Goal: Task Accomplishment & Management: Manage account settings

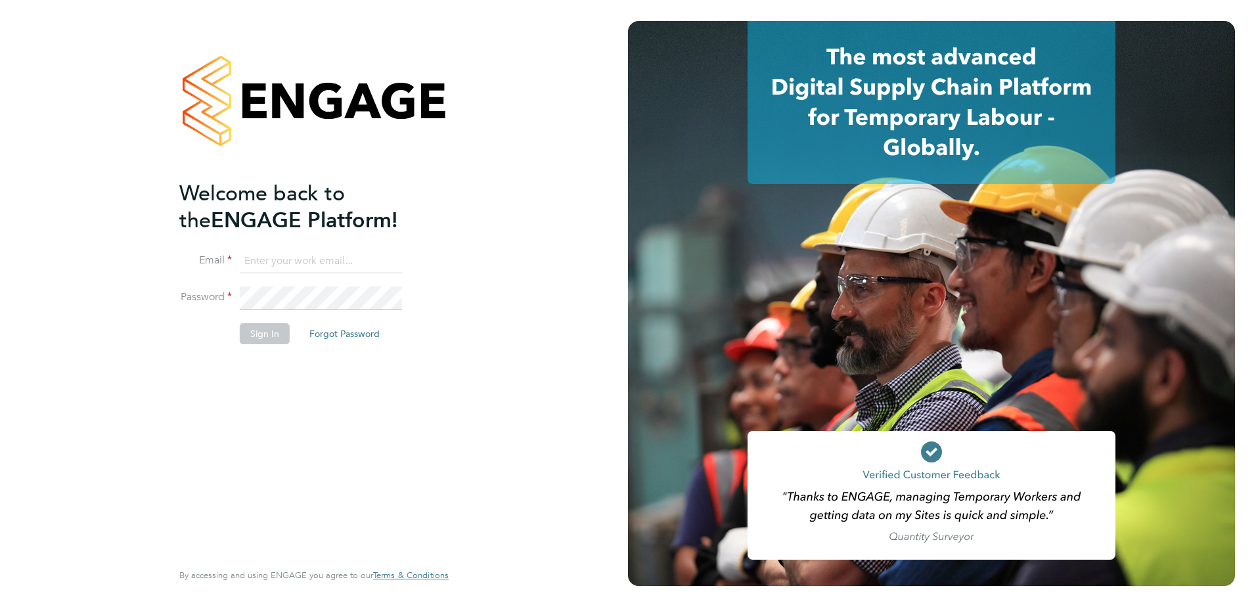
type input "ben.fraser@vistry.co.uk"
click at [307, 442] on div "Welcome back to the ENGAGE Platform! Email ben.fraser@vistry.co.uk Password Sig…" at bounding box center [307, 369] width 256 height 378
click at [264, 331] on button "Sign In" at bounding box center [265, 333] width 50 height 21
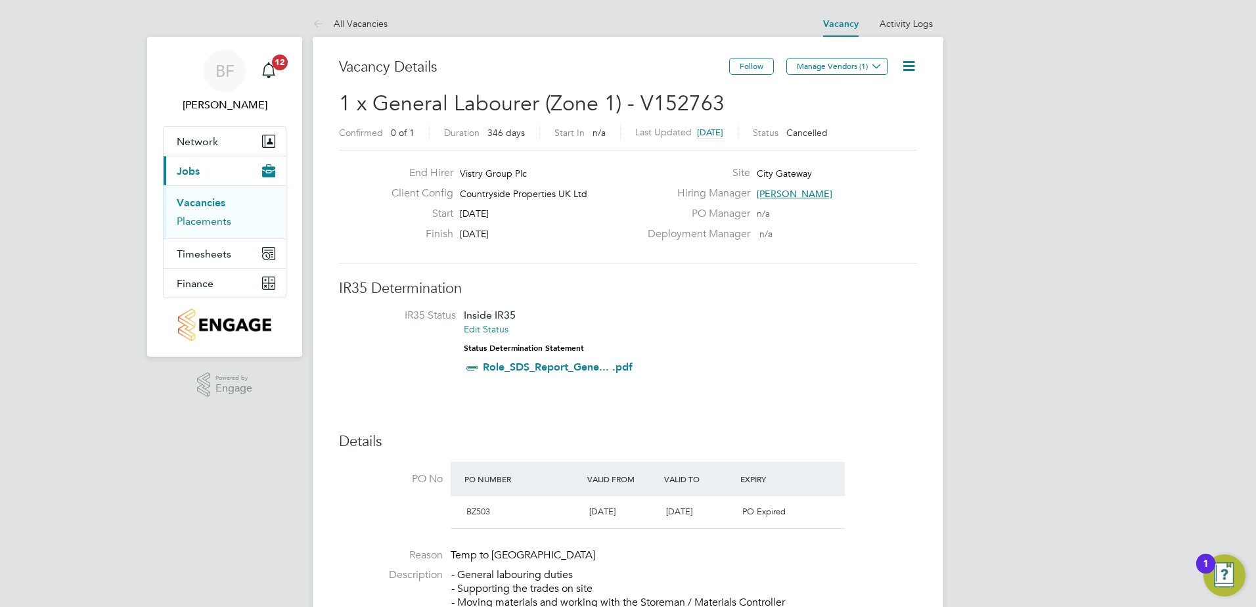
click at [203, 221] on link "Placements" at bounding box center [204, 221] width 55 height 12
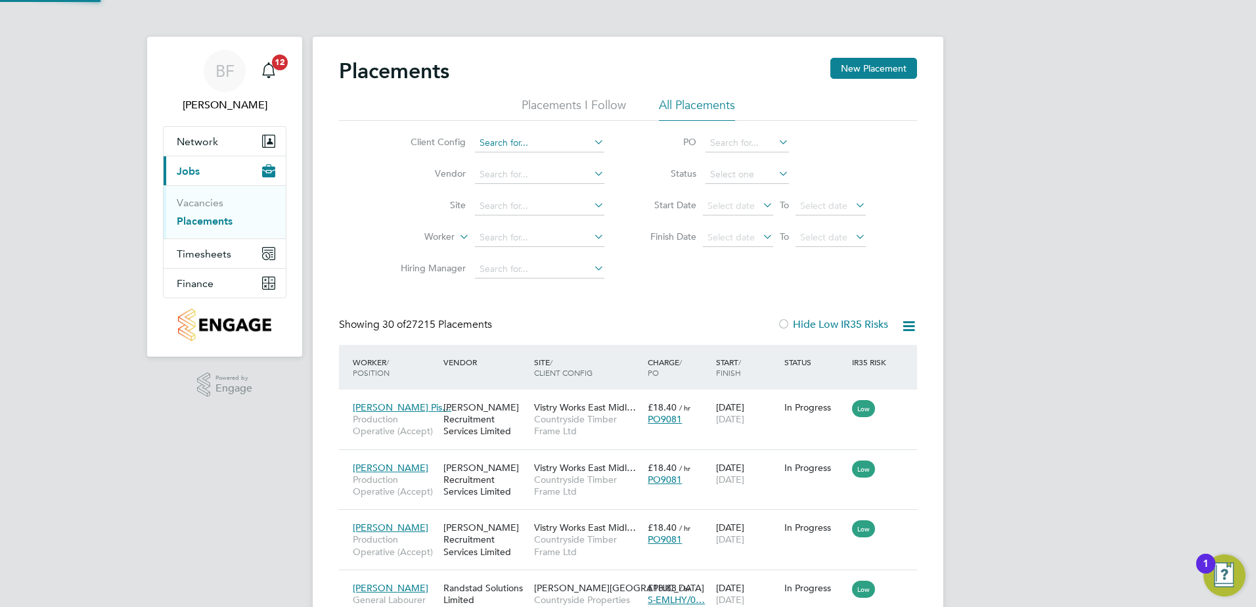
scroll to position [49, 114]
click at [512, 138] on input at bounding box center [539, 143] width 129 height 18
click at [541, 295] on li "Countryside Properties UK Ltd" at bounding box center [642, 304] width 336 height 18
type input "Countryside Properties UK Ltd"
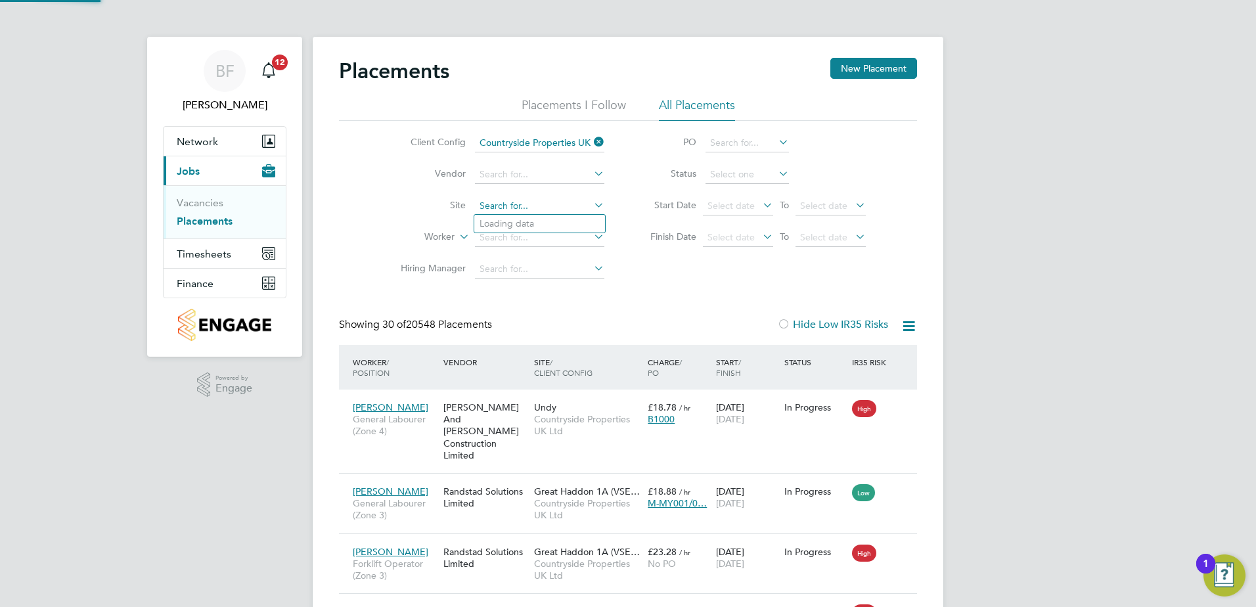
click at [502, 201] on input at bounding box center [539, 206] width 129 height 18
click at [523, 234] on li "City Gateway" at bounding box center [539, 242] width 131 height 18
type input "City Gateway"
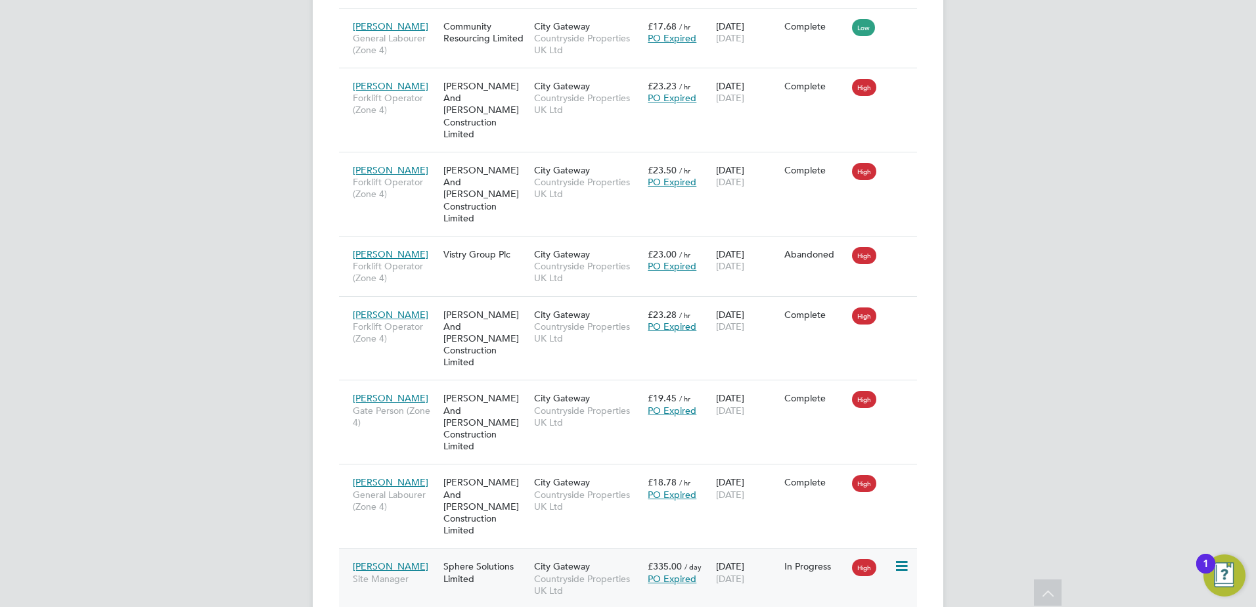
click at [407, 554] on div "[PERSON_NAME] Site Manager" at bounding box center [394, 572] width 91 height 37
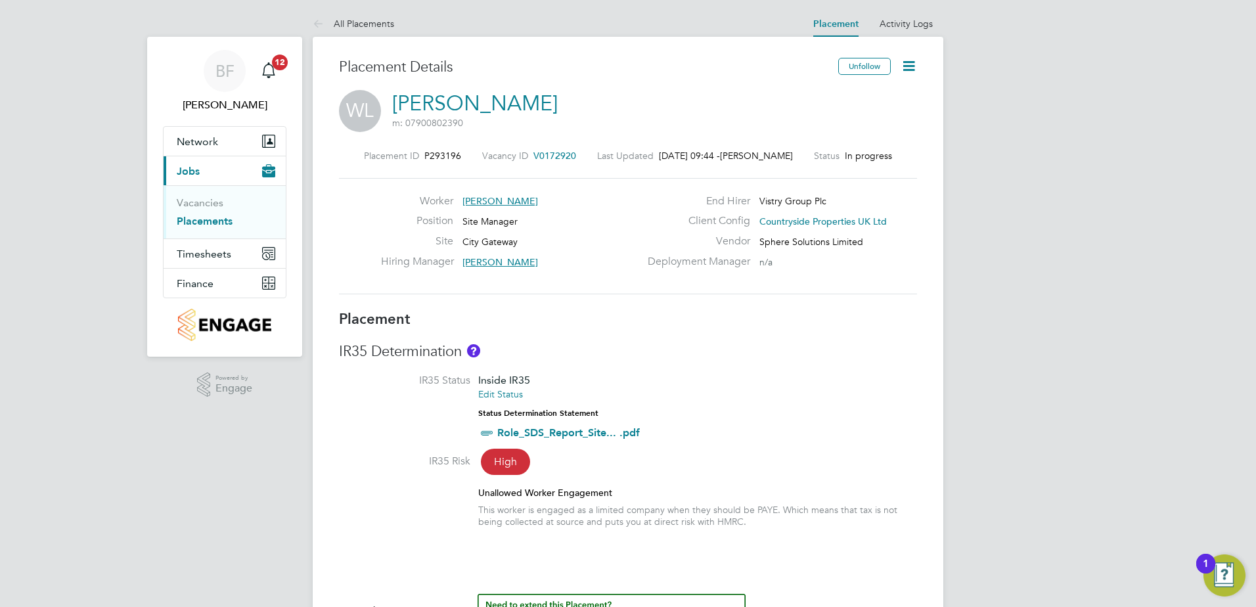
click at [908, 64] on icon at bounding box center [909, 66] width 16 height 16
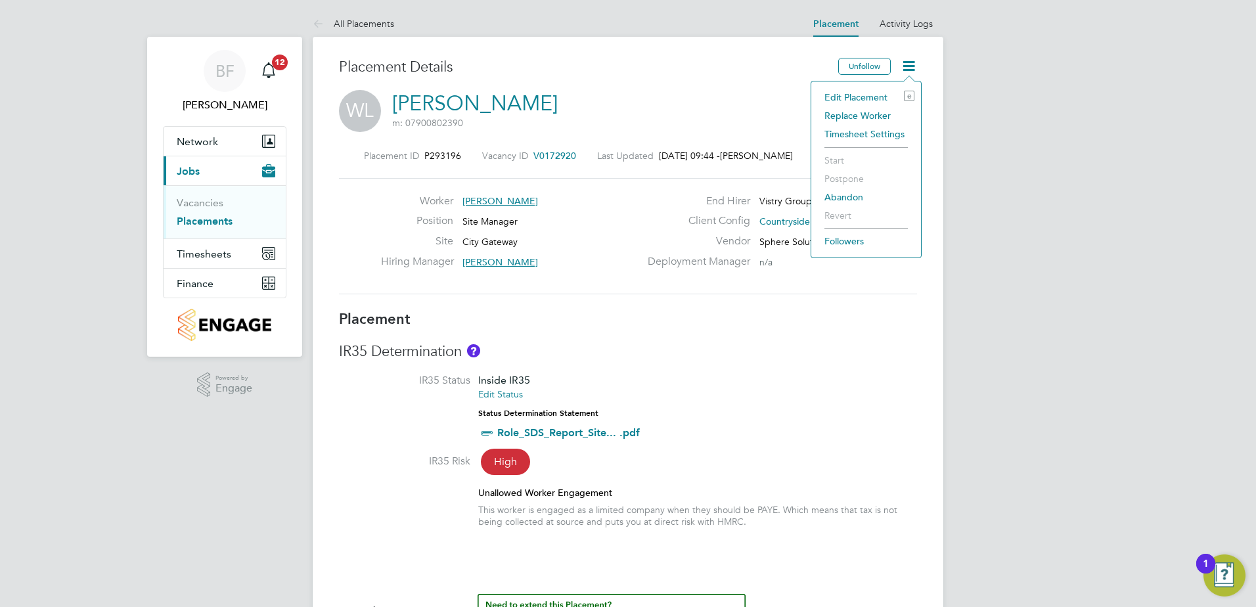
click at [842, 97] on li "Edit Placement e" at bounding box center [866, 97] width 97 height 18
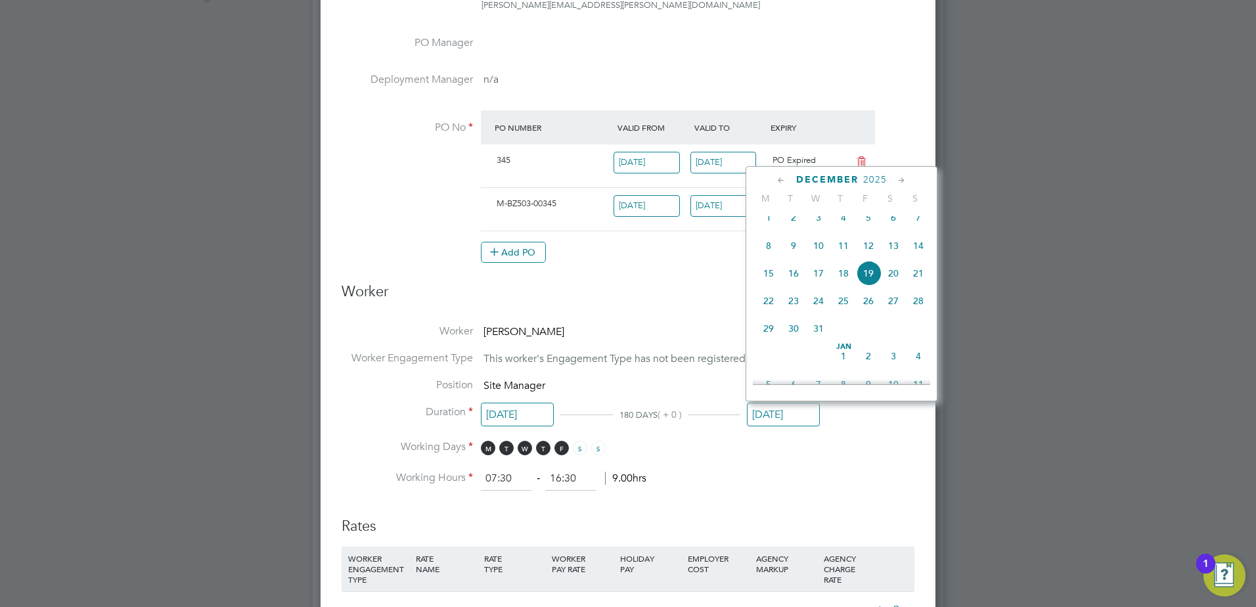
click at [788, 414] on input "[DATE]" at bounding box center [783, 415] width 73 height 24
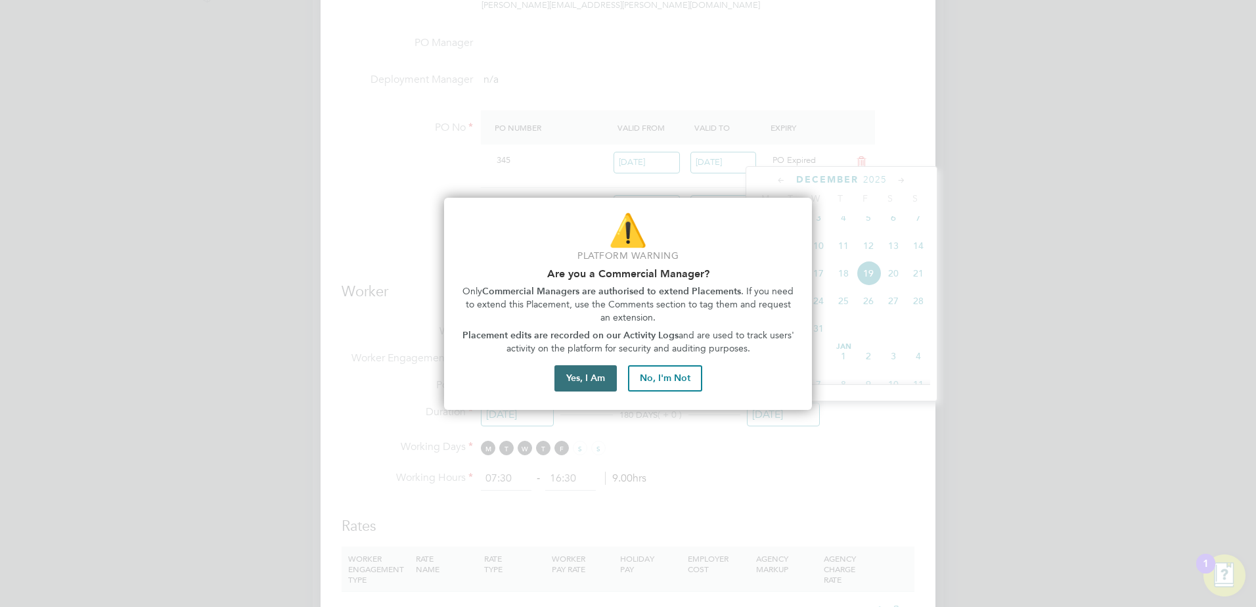
click at [581, 378] on button "Yes, I Am" at bounding box center [585, 378] width 62 height 26
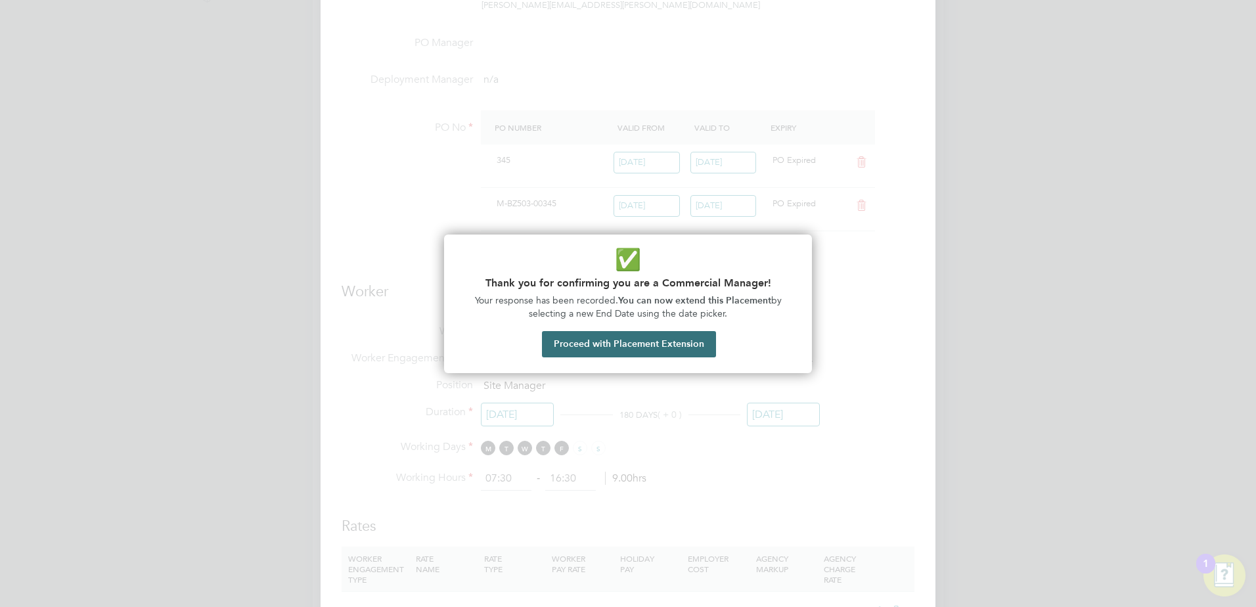
click at [625, 341] on button "Proceed with Placement Extension" at bounding box center [629, 344] width 174 height 26
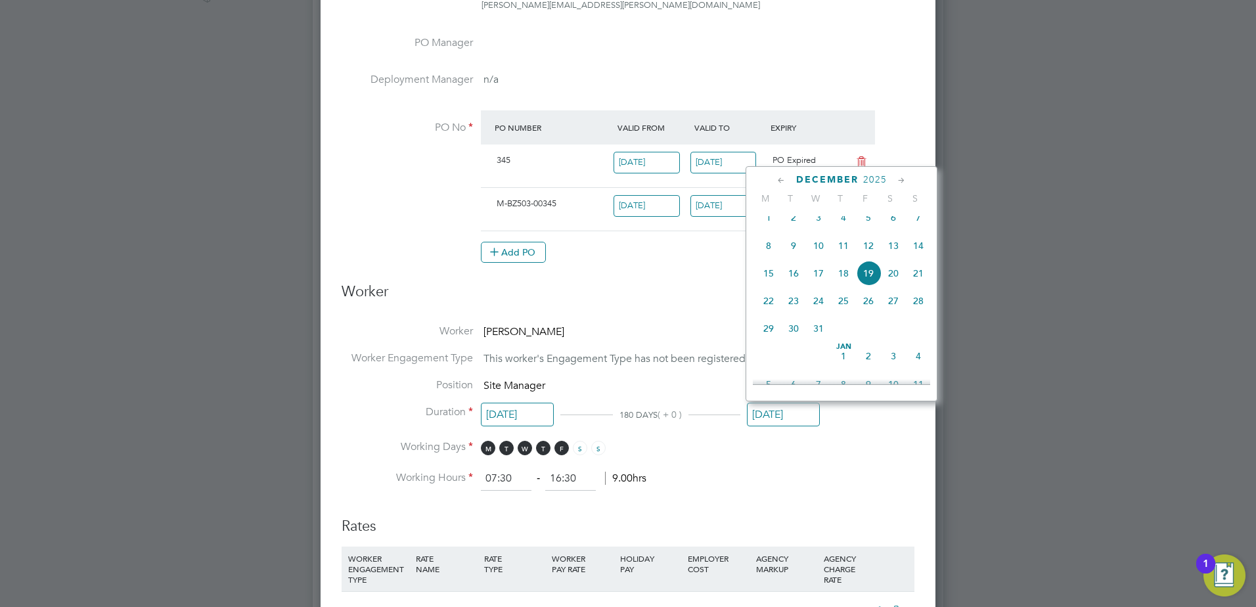
click at [780, 179] on icon at bounding box center [781, 180] width 12 height 14
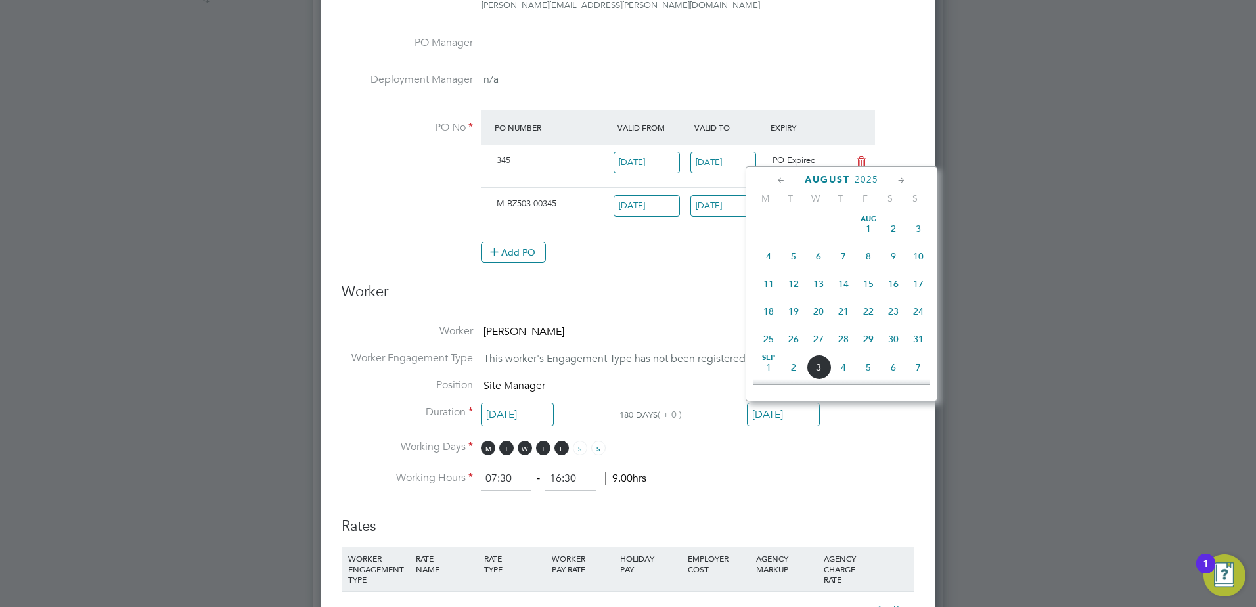
click at [780, 179] on icon at bounding box center [781, 180] width 12 height 14
click at [899, 179] on icon at bounding box center [901, 180] width 12 height 14
click at [868, 227] on span "5" at bounding box center [868, 222] width 25 height 25
type input "[DATE]"
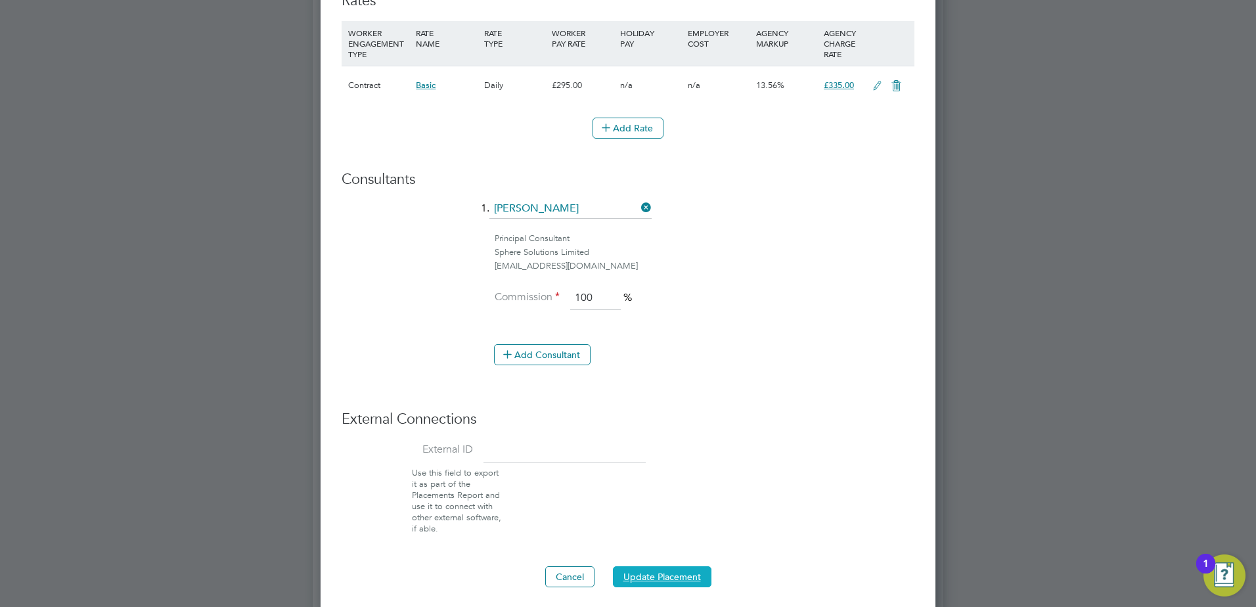
click at [661, 576] on button "Update Placement" at bounding box center [662, 576] width 99 height 21
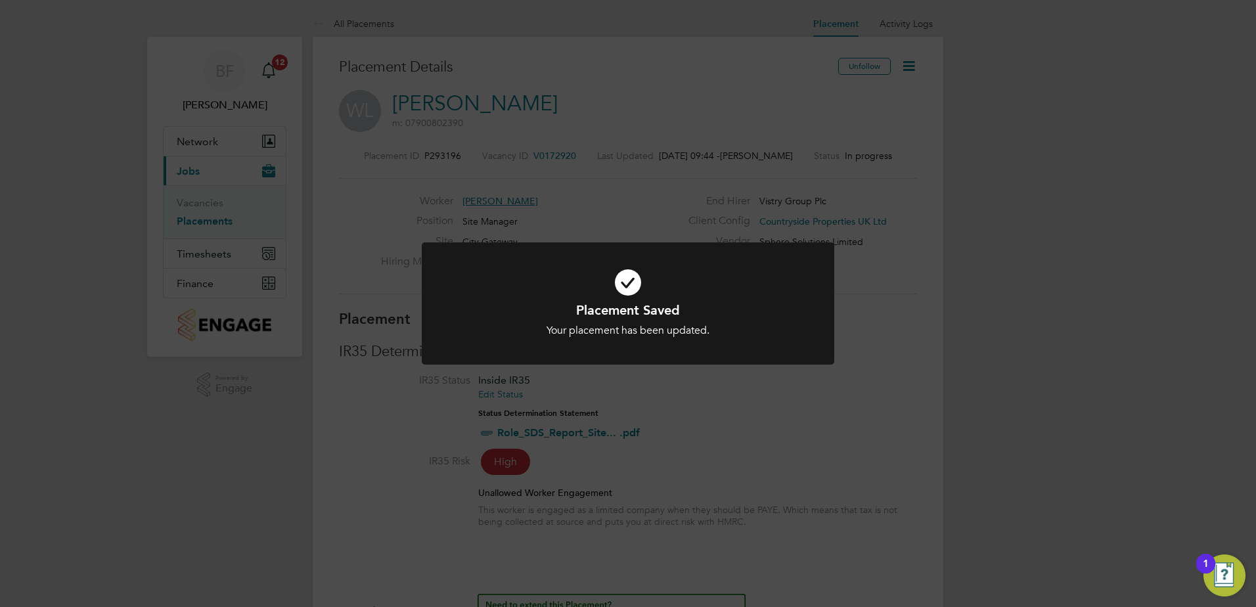
click at [879, 405] on div "Placement Saved Your placement has been updated. Cancel Okay" at bounding box center [628, 303] width 1256 height 607
